Goal: Ask a question: Seek information or help from site administrators or community

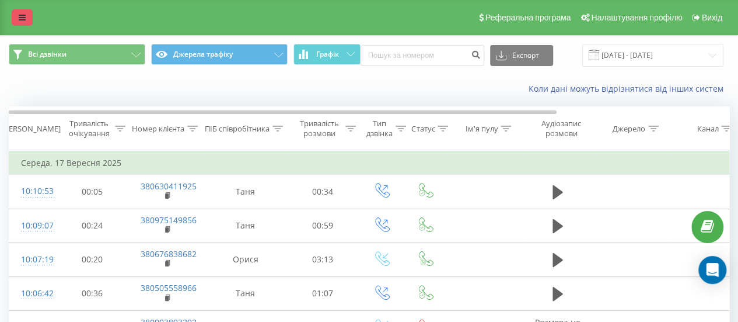
click at [15, 23] on link at bounding box center [22, 17] width 21 height 16
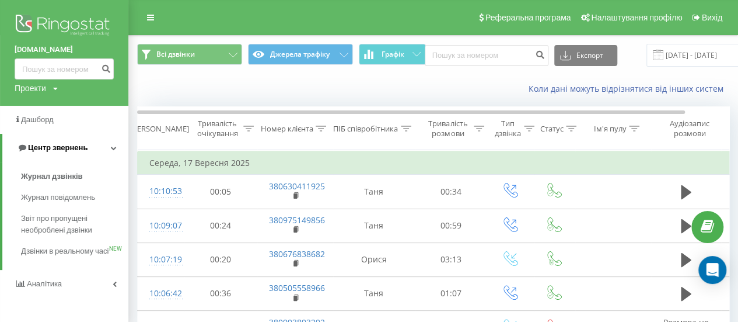
click at [54, 149] on span "Центр звернень" at bounding box center [58, 147] width 60 height 9
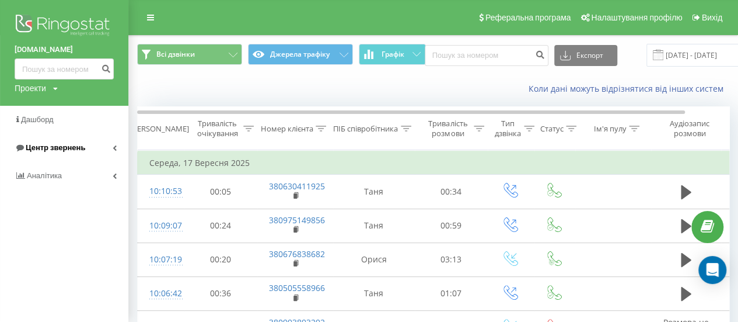
click at [54, 149] on span "Центр звернень" at bounding box center [56, 147] width 60 height 9
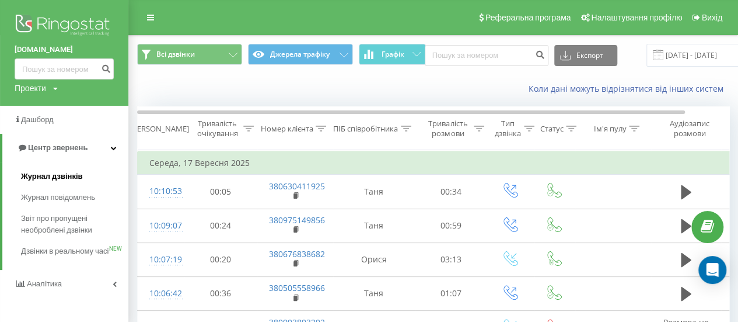
click at [60, 176] on span "Журнал дзвінків" at bounding box center [52, 176] width 62 height 12
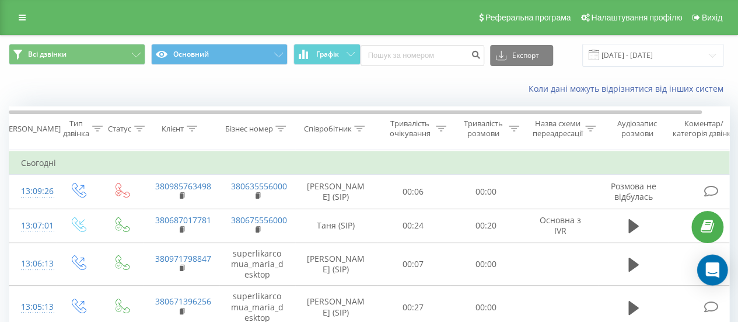
click at [717, 268] on icon "Open Intercom Messenger" at bounding box center [712, 269] width 13 height 15
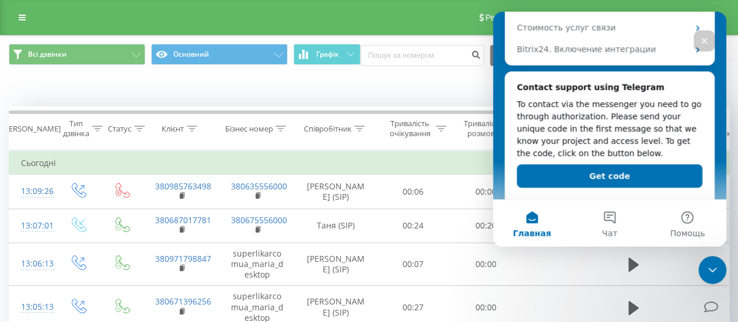
scroll to position [381, 0]
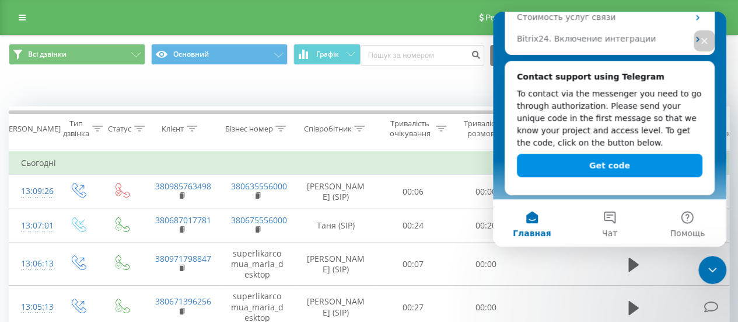
click at [647, 172] on button "Get code" at bounding box center [610, 165] width 186 height 23
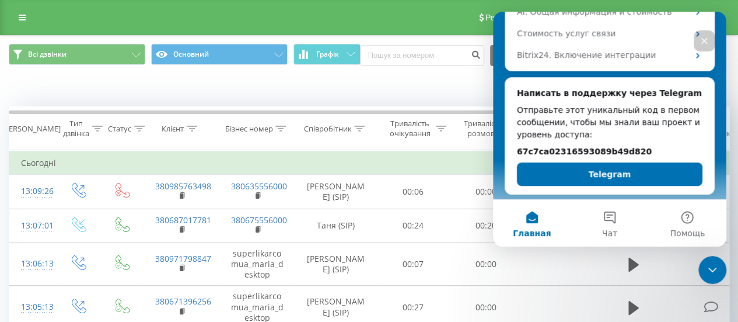
scroll to position [364, 0]
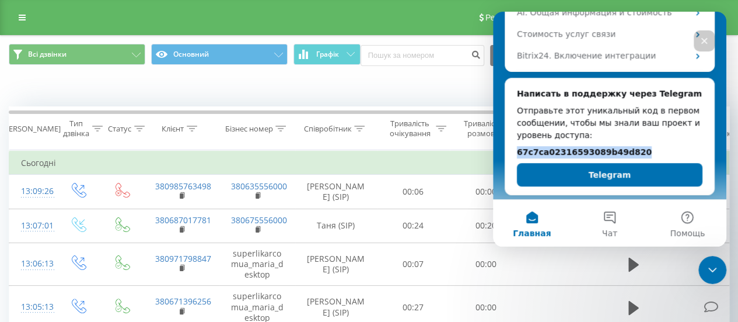
drag, startPoint x: 647, startPoint y: 152, endPoint x: 528, endPoint y: 143, distance: 119.4
click at [515, 152] on div "Написать в поддержку через Telegram Отправьте этот уникальный код в первом сооб…" at bounding box center [610, 136] width 209 height 117
copy h2 "67c7ca02316593089b49d820"
